Goal: Information Seeking & Learning: Learn about a topic

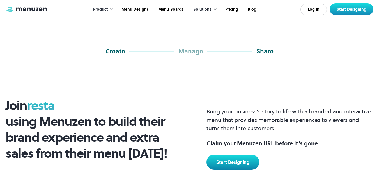
scroll to position [1205, 0]
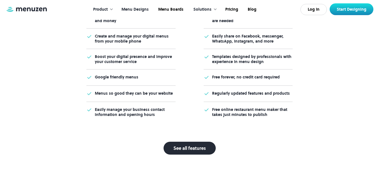
click at [142, 9] on link "Menu Designs" at bounding box center [134, 9] width 37 height 17
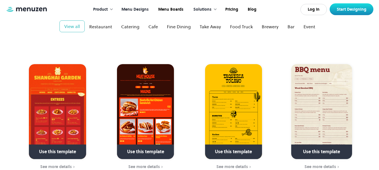
scroll to position [28, 0]
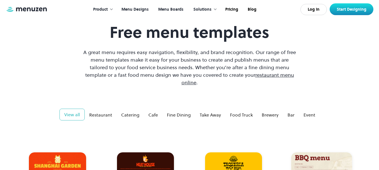
click at [168, 9] on link "Menu Boards" at bounding box center [170, 9] width 35 height 17
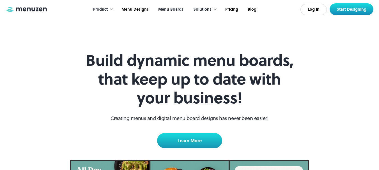
click at [205, 8] on div "Solutions" at bounding box center [202, 9] width 18 height 6
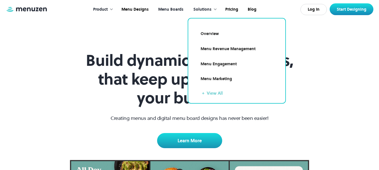
click at [212, 34] on link "Overview" at bounding box center [237, 33] width 84 height 13
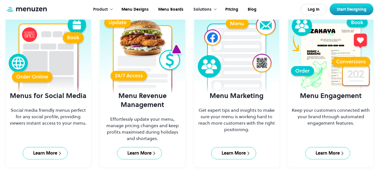
scroll to position [196, 0]
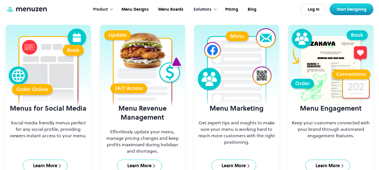
click at [47, 84] on img at bounding box center [48, 66] width 81 height 77
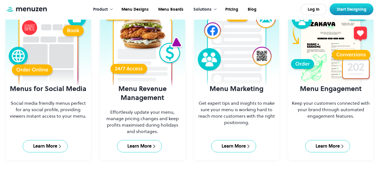
scroll to position [252, 0]
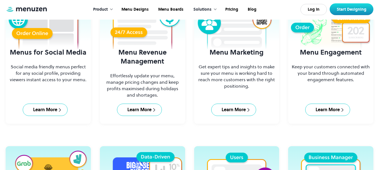
click at [143, 69] on link "Menu Revenue Management Effortlessly update your menu, manage pricing changes a…" at bounding box center [142, 46] width 85 height 155
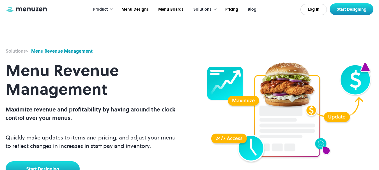
click at [253, 9] on link "Blog" at bounding box center [251, 9] width 18 height 17
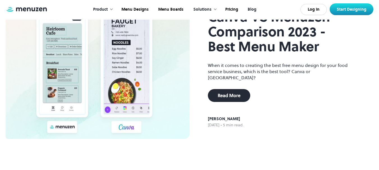
scroll to position [28, 0]
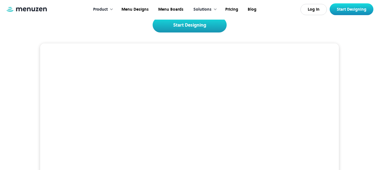
scroll to position [140, 0]
